Goal: Navigation & Orientation: Find specific page/section

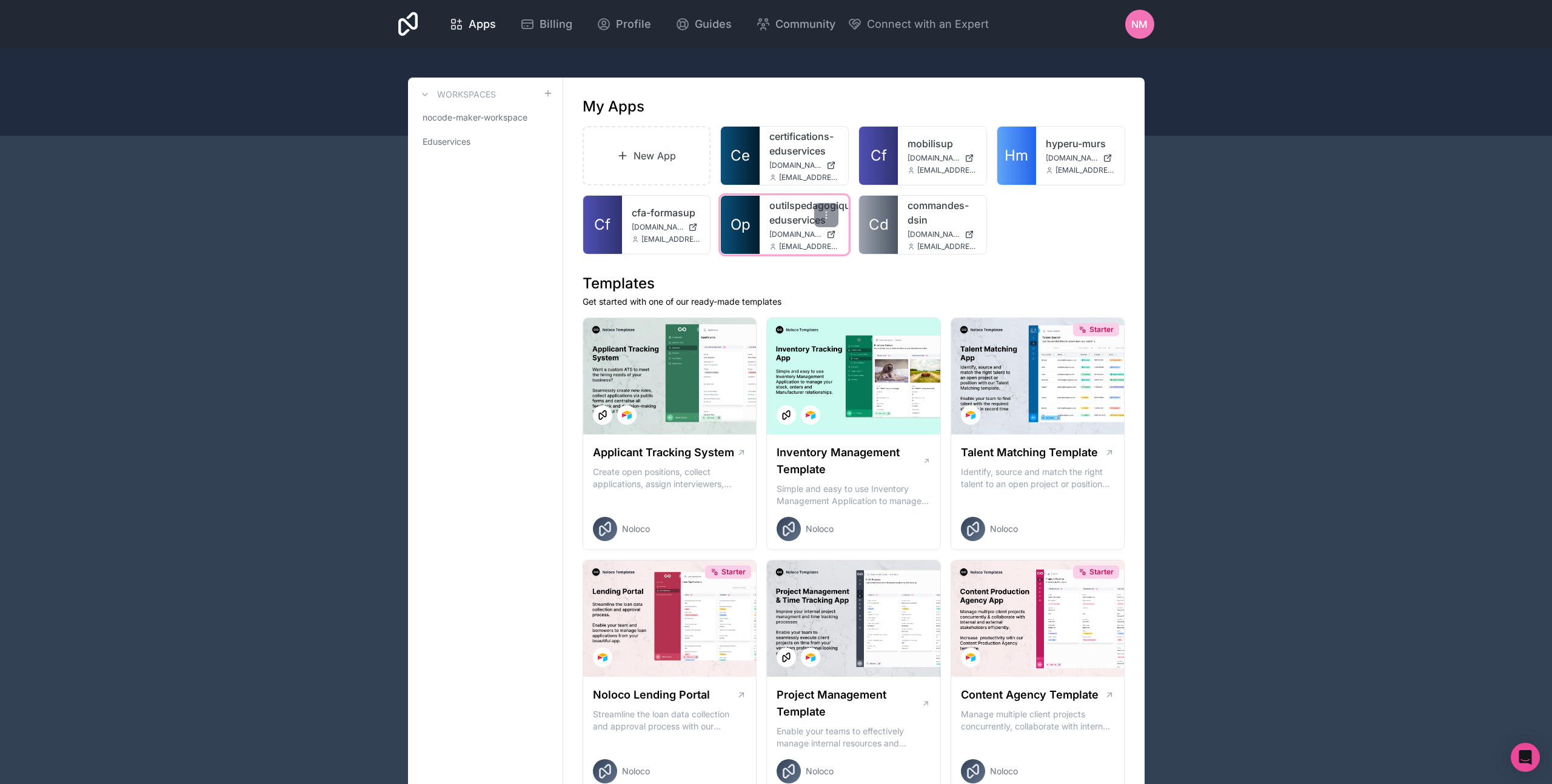
click at [775, 210] on link "outilspedagogiques-eduservices" at bounding box center [804, 212] width 69 height 29
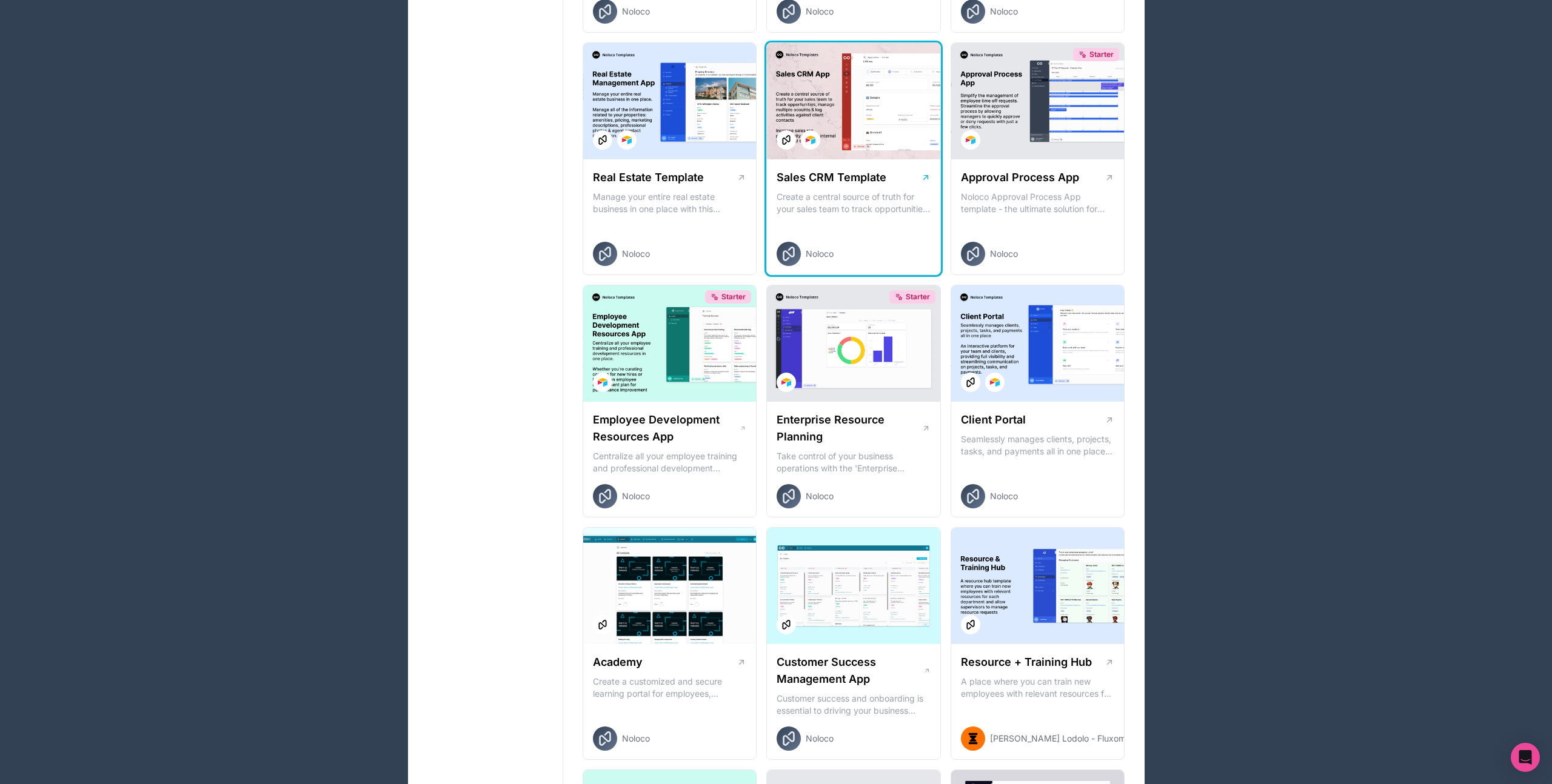
click at [912, 213] on div "Applicant Tracking System Create open positions, collect applications, assign i…" at bounding box center [853, 537] width 543 height 1959
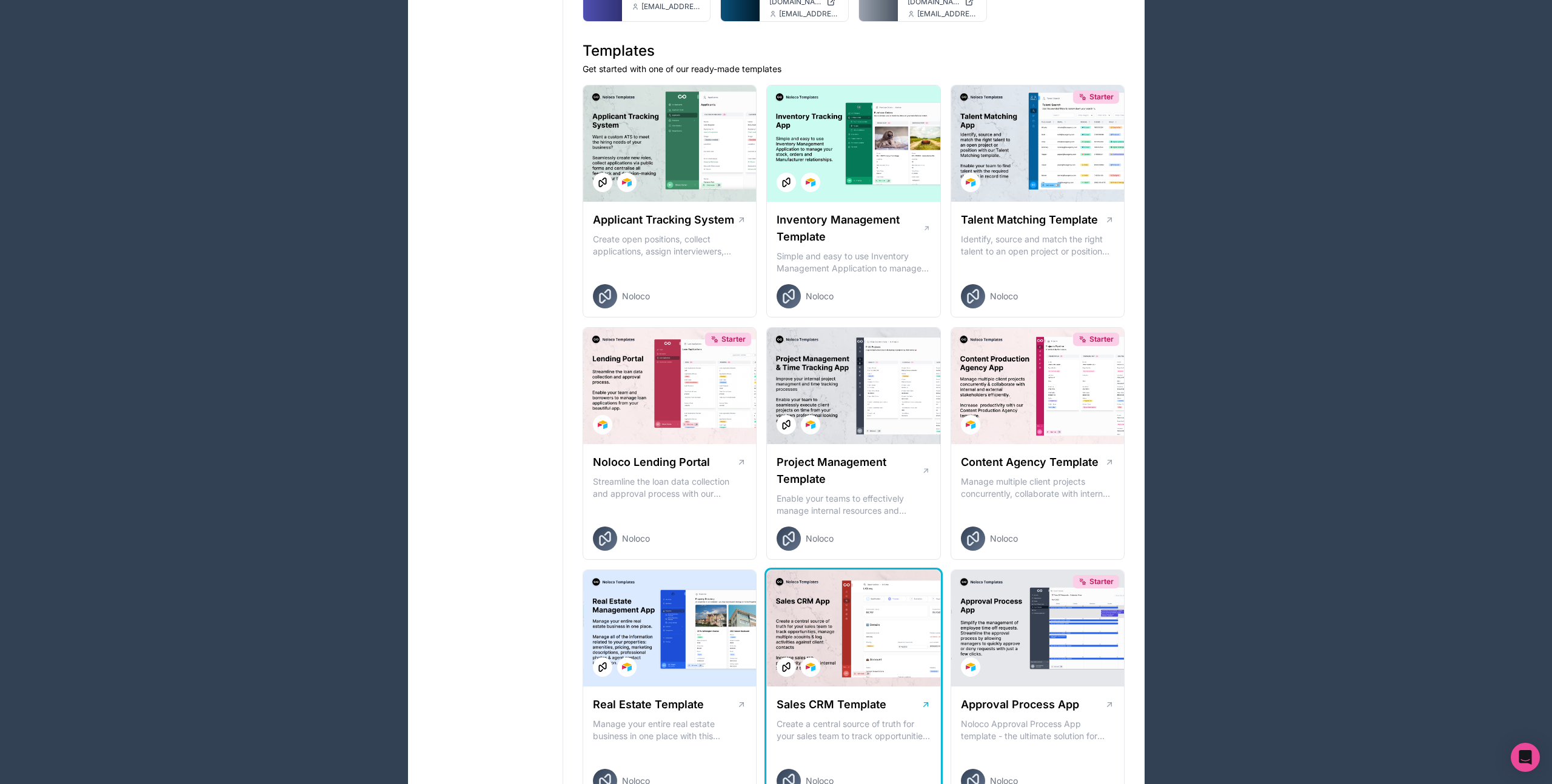
scroll to position [105, 0]
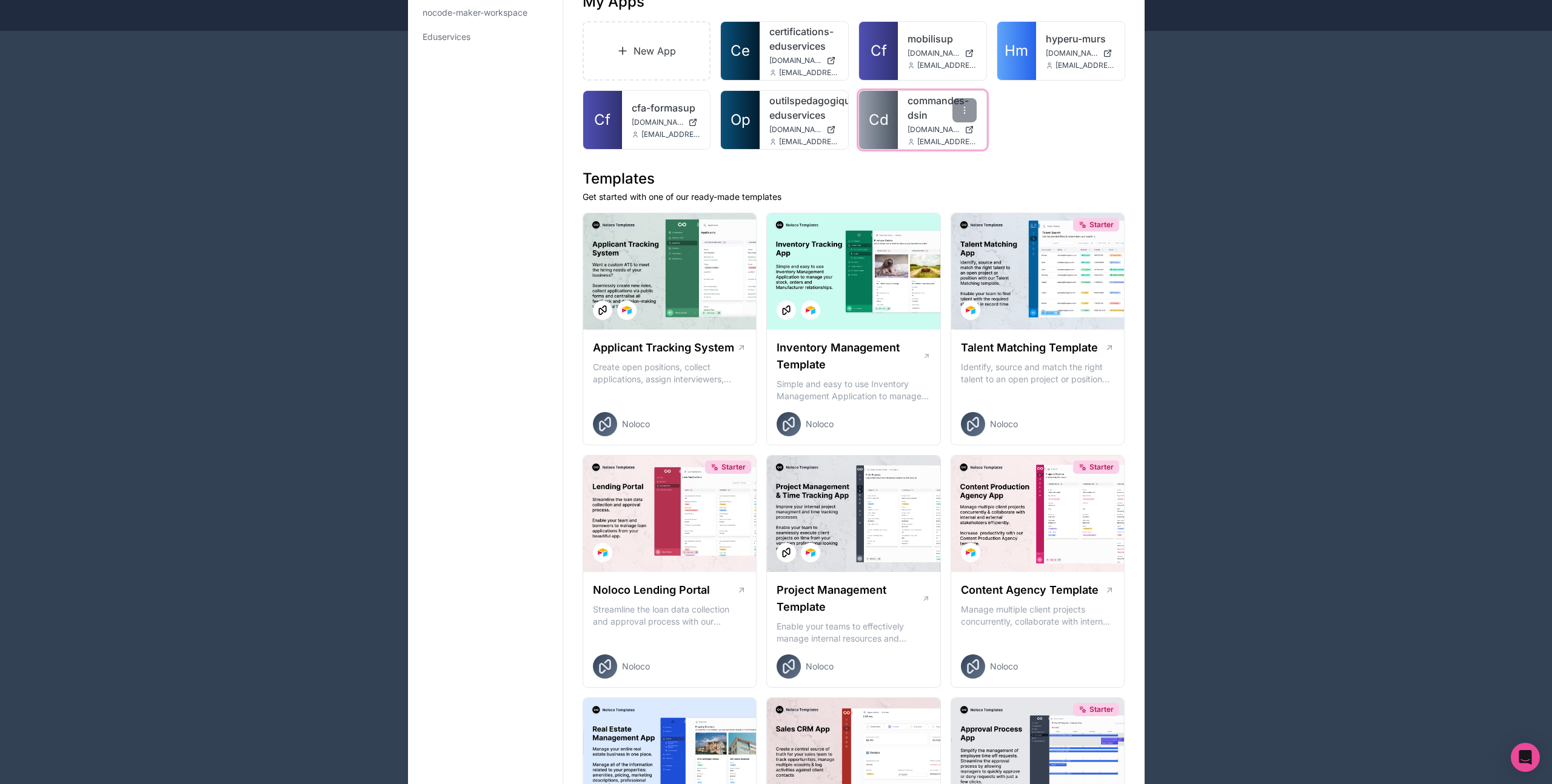
click at [920, 108] on link "commandes-dsin" at bounding box center [941, 108] width 69 height 29
